Goal: Task Accomplishment & Management: Manage account settings

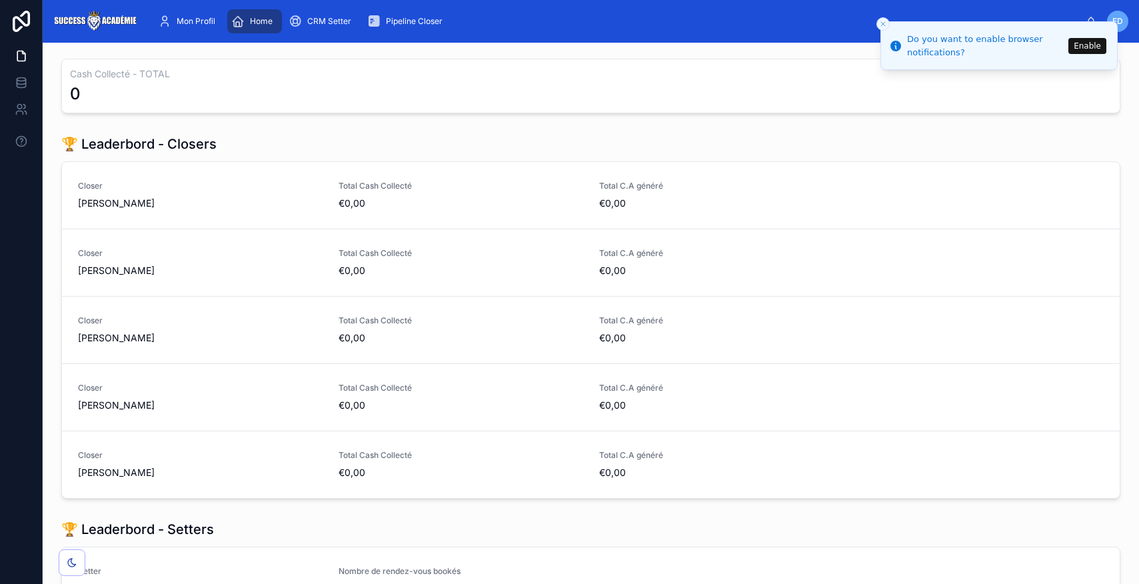
scroll to position [1051, 0]
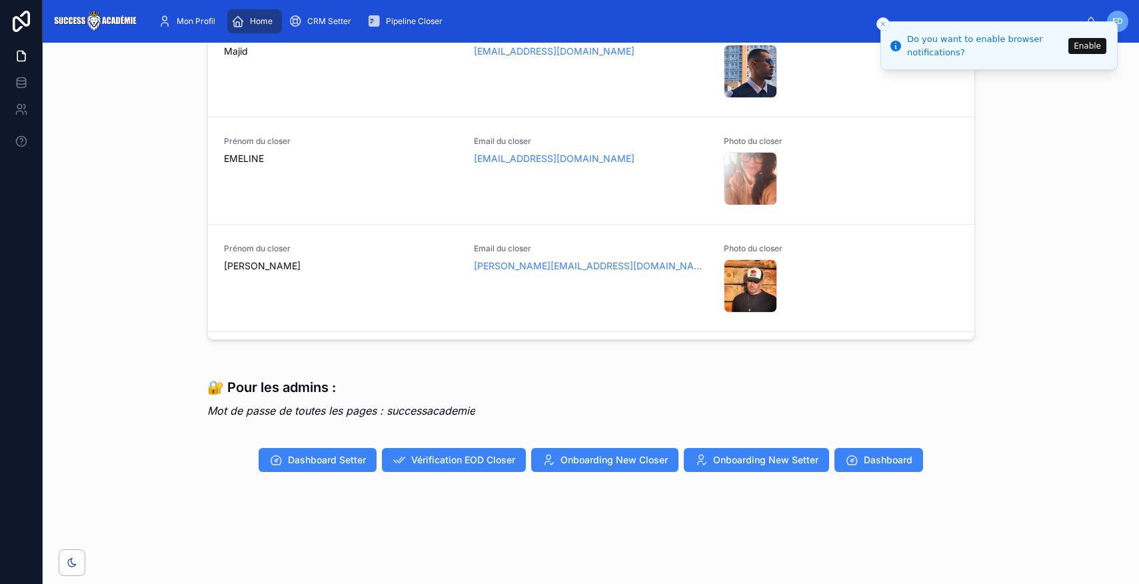
click at [1081, 47] on button "Enable" at bounding box center [1087, 46] width 38 height 16
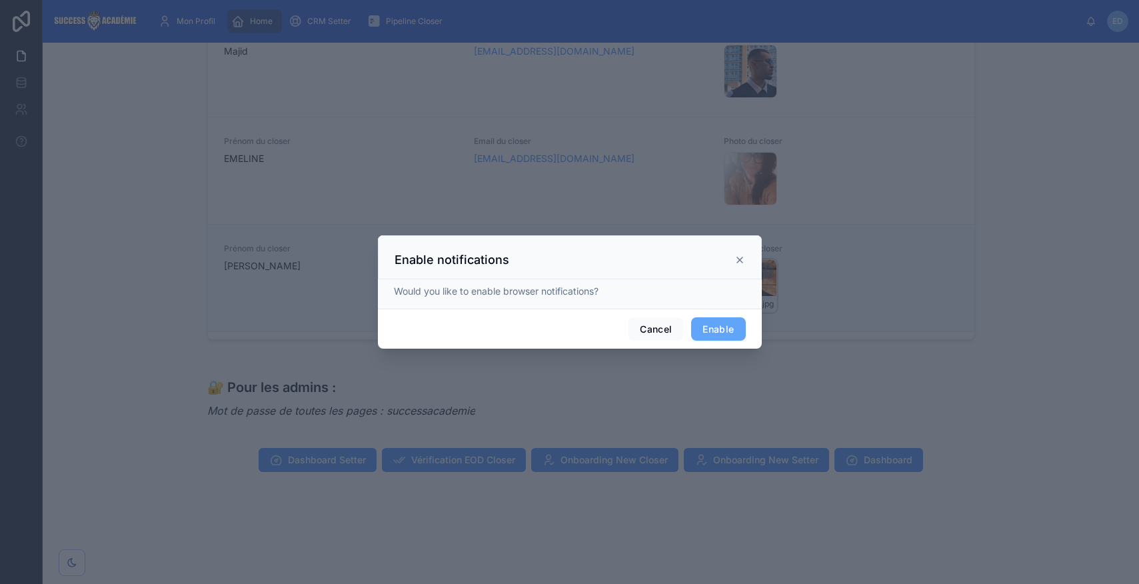
click at [736, 261] on icon at bounding box center [739, 260] width 11 height 11
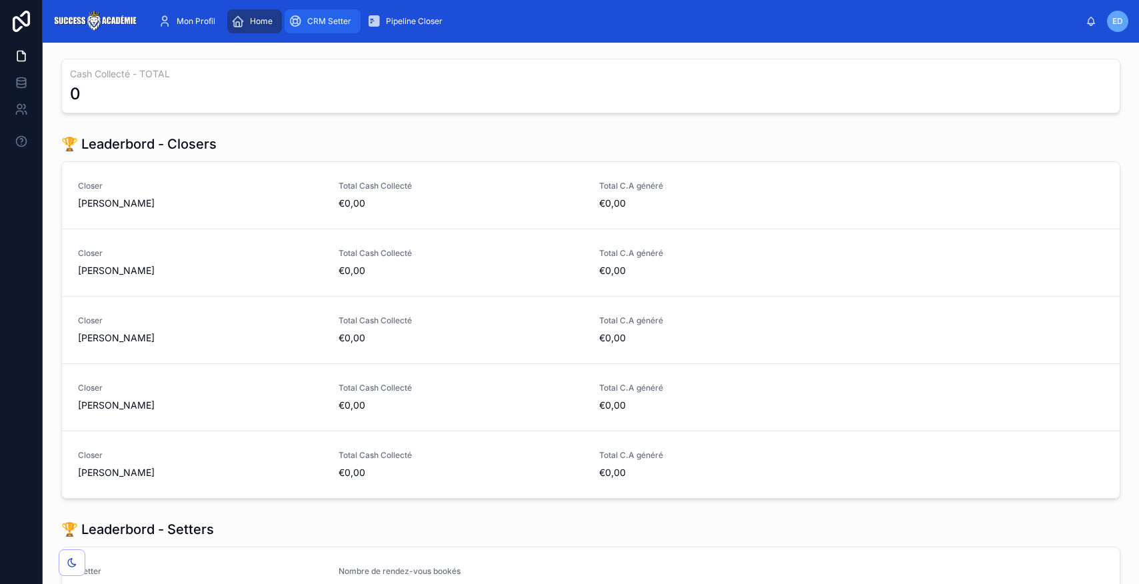
click at [321, 20] on span "CRM Setter" at bounding box center [329, 21] width 44 height 11
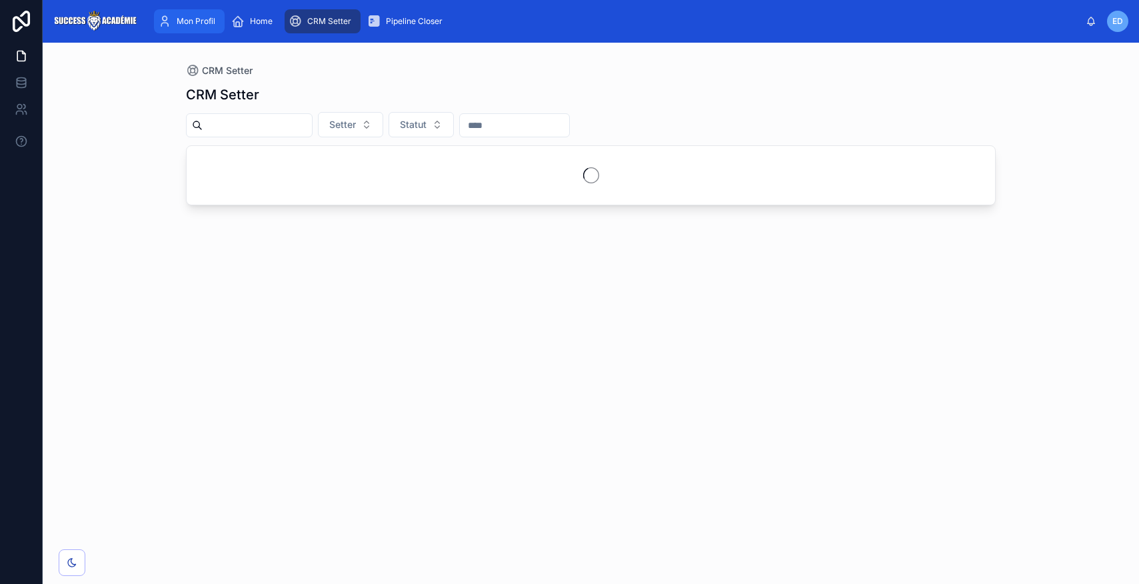
click at [185, 16] on span "Mon Profil" at bounding box center [196, 21] width 39 height 11
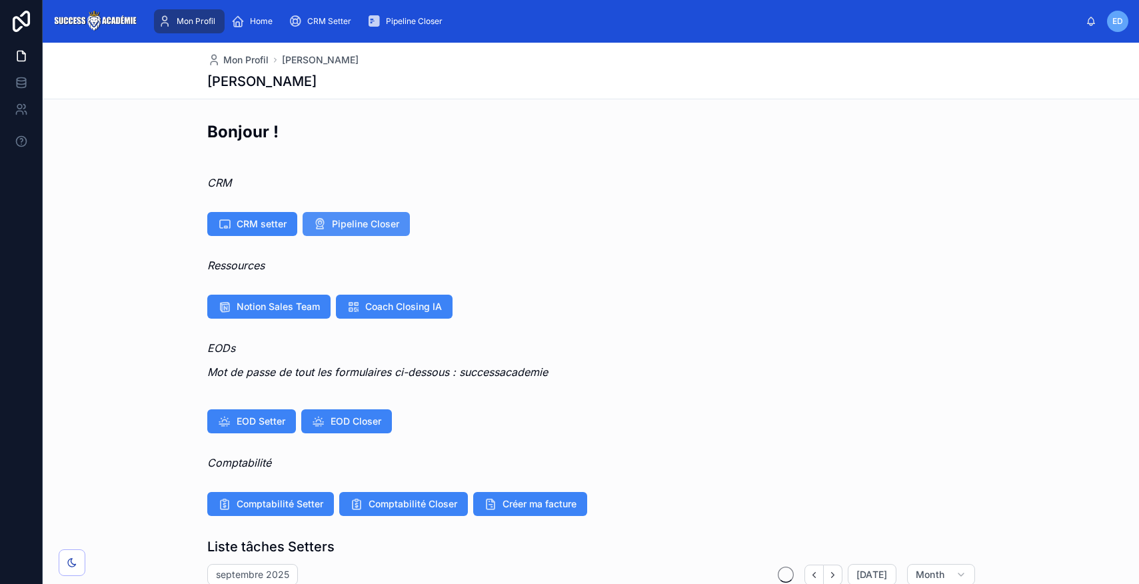
click at [343, 228] on span "Pipeline Closer" at bounding box center [365, 223] width 67 height 13
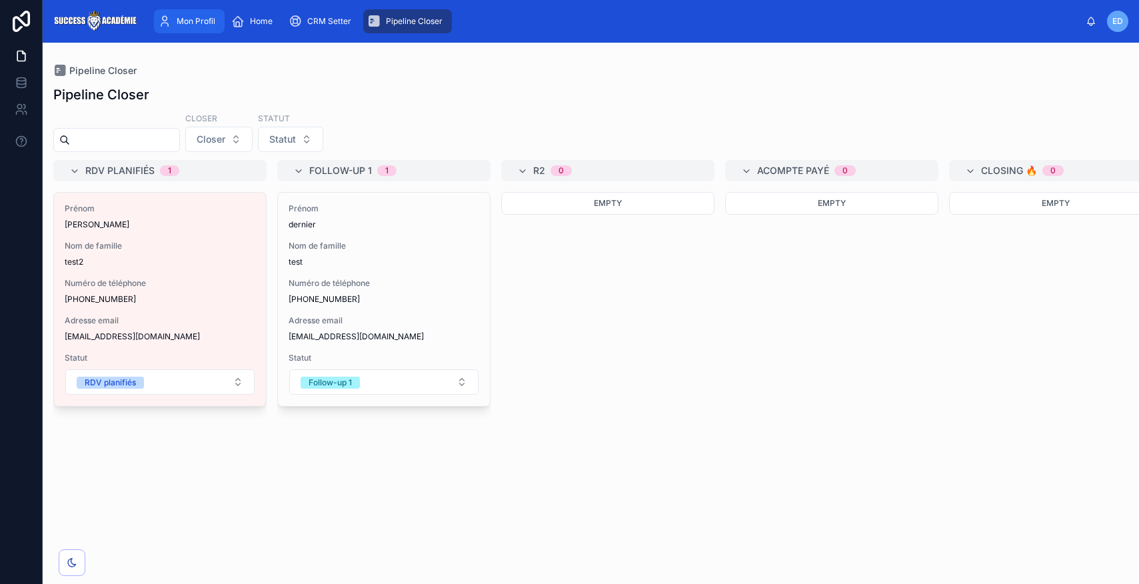
click at [192, 27] on div "Mon Profil" at bounding box center [189, 21] width 63 height 21
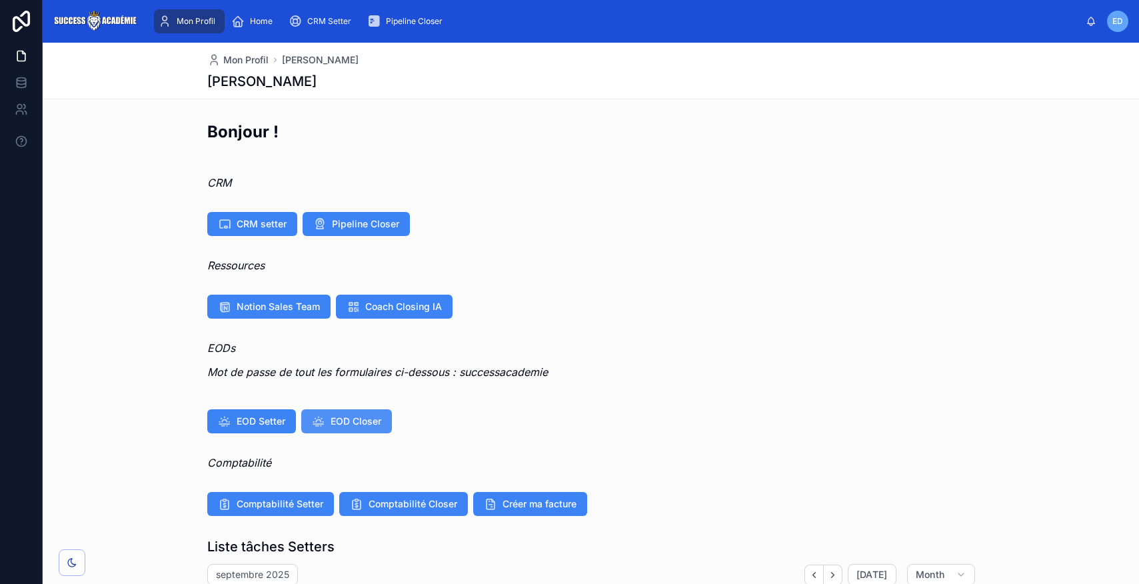
click at [337, 416] on span "EOD Closer" at bounding box center [355, 420] width 51 height 13
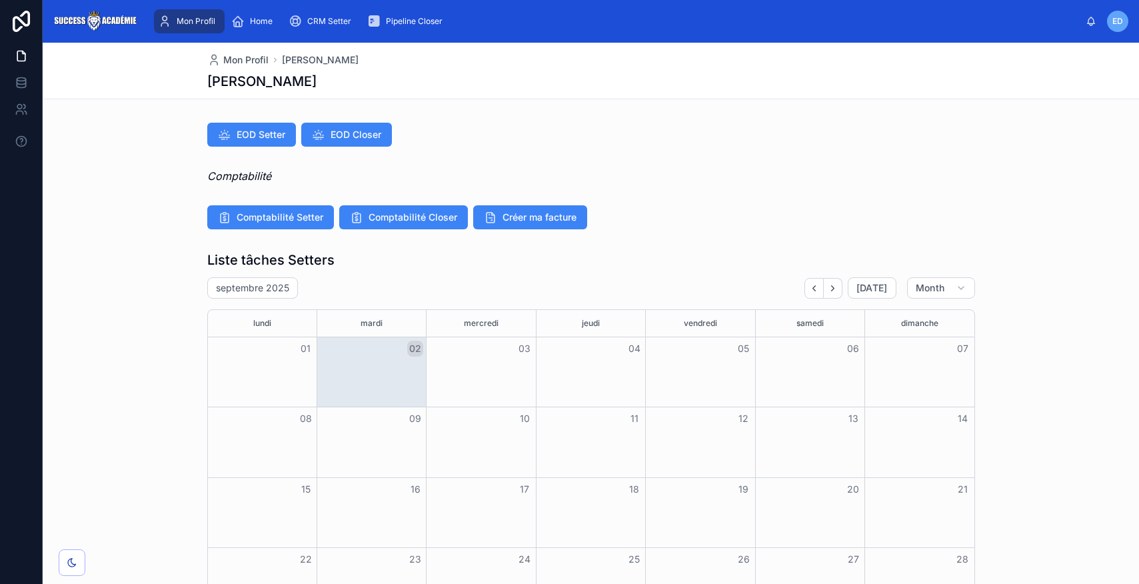
scroll to position [211, 0]
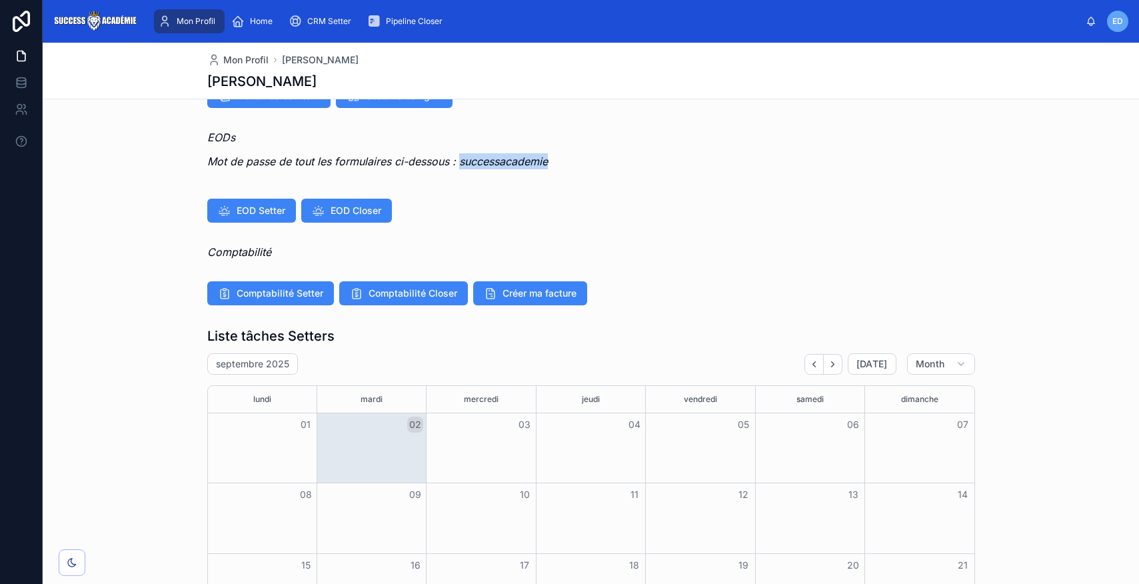
drag, startPoint x: 564, startPoint y: 159, endPoint x: 476, endPoint y: 165, distance: 88.8
click at [460, 163] on p "Mot de passe de tout les formulaires ci-dessous : successacademie" at bounding box center [591, 161] width 768 height 16
copy em "successacademie"
